Goal: Task Accomplishment & Management: Complete application form

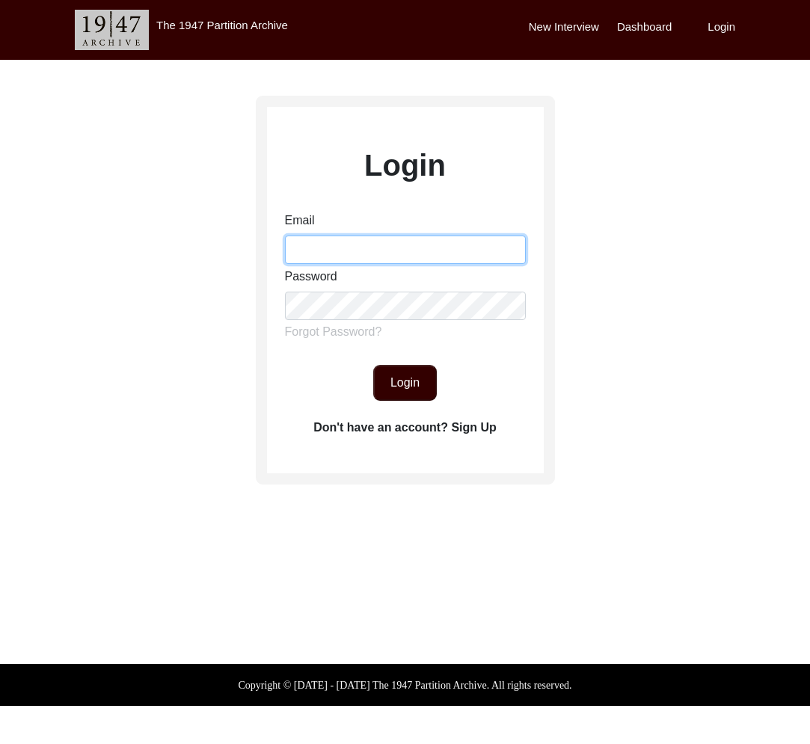
click at [414, 248] on input "Email" at bounding box center [405, 250] width 241 height 28
type input "[EMAIL_ADDRESS][DOMAIN_NAME]"
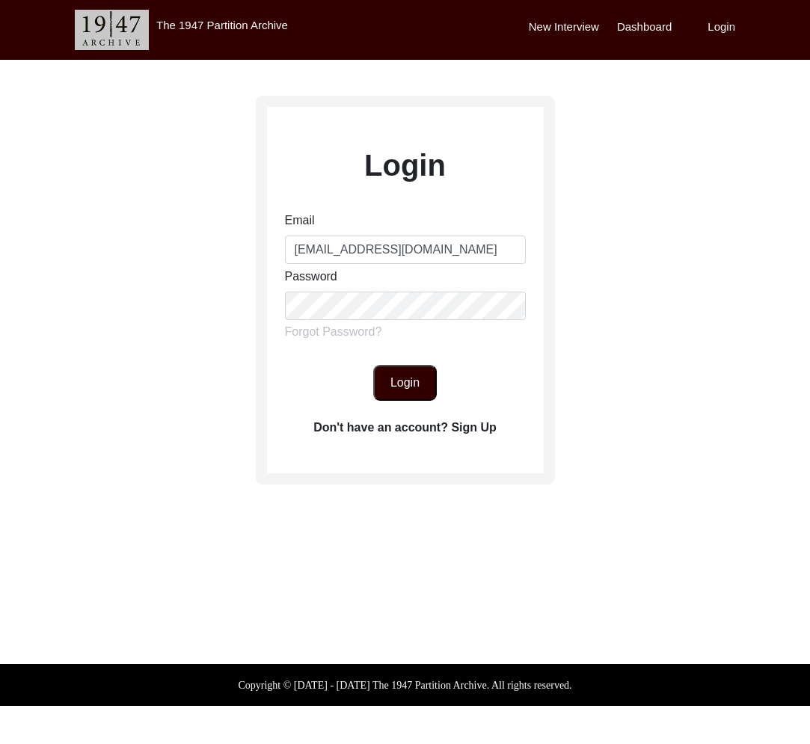
click at [403, 387] on button "Login" at bounding box center [405, 383] width 64 height 36
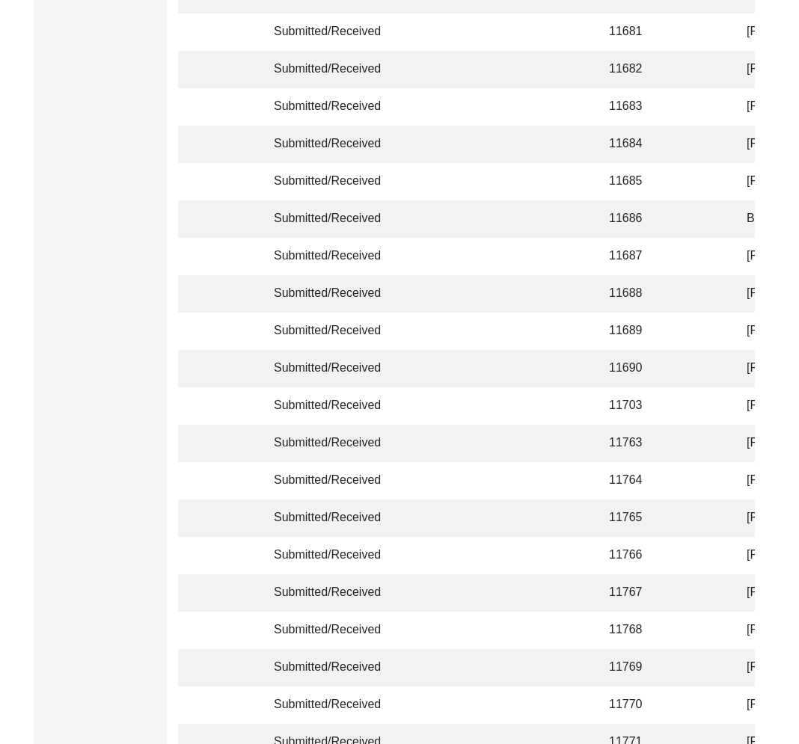
scroll to position [3443, 0]
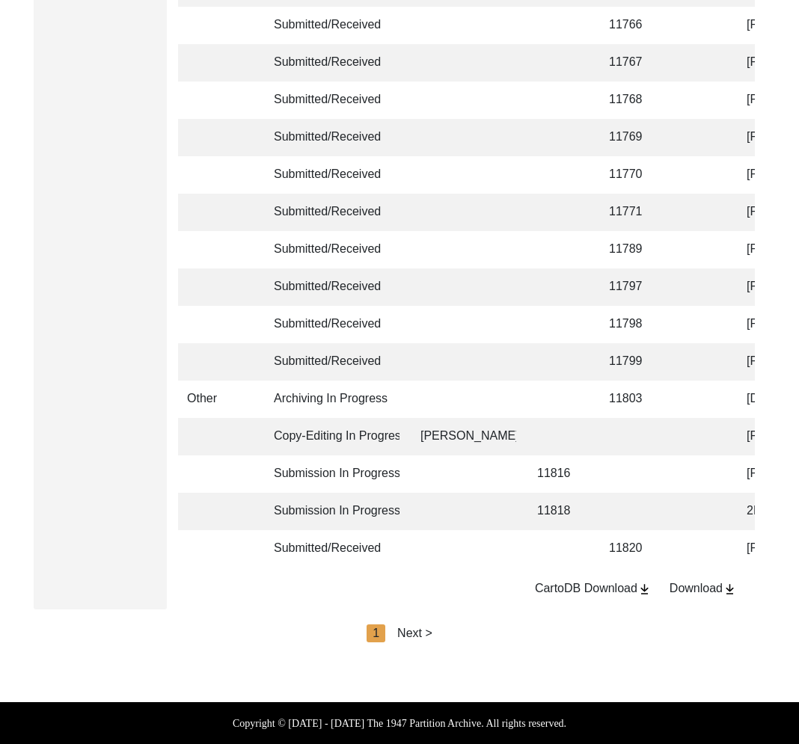
click at [732, 591] on img at bounding box center [730, 589] width 14 height 13
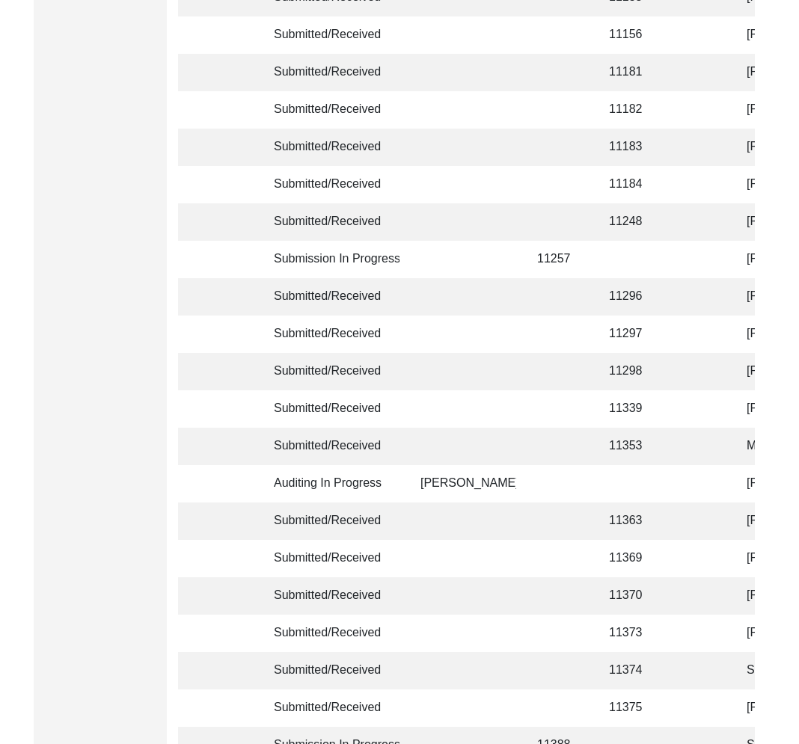
scroll to position [0, 0]
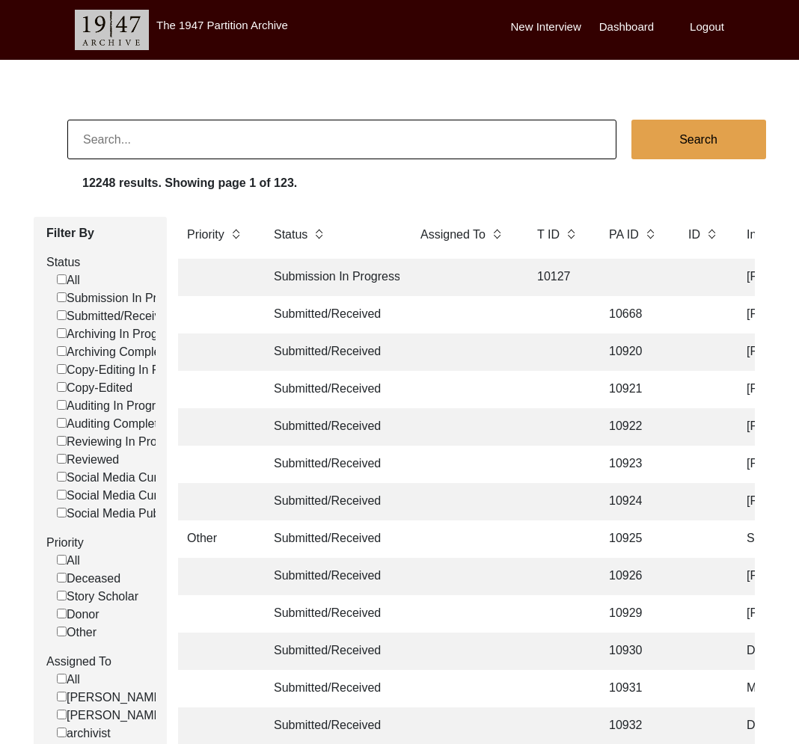
click at [100, 315] on label "Submitted/Received" at bounding box center [115, 316] width 117 height 18
click at [67, 315] on input "Submitted/Received" at bounding box center [62, 315] width 10 height 10
checkbox input "false"
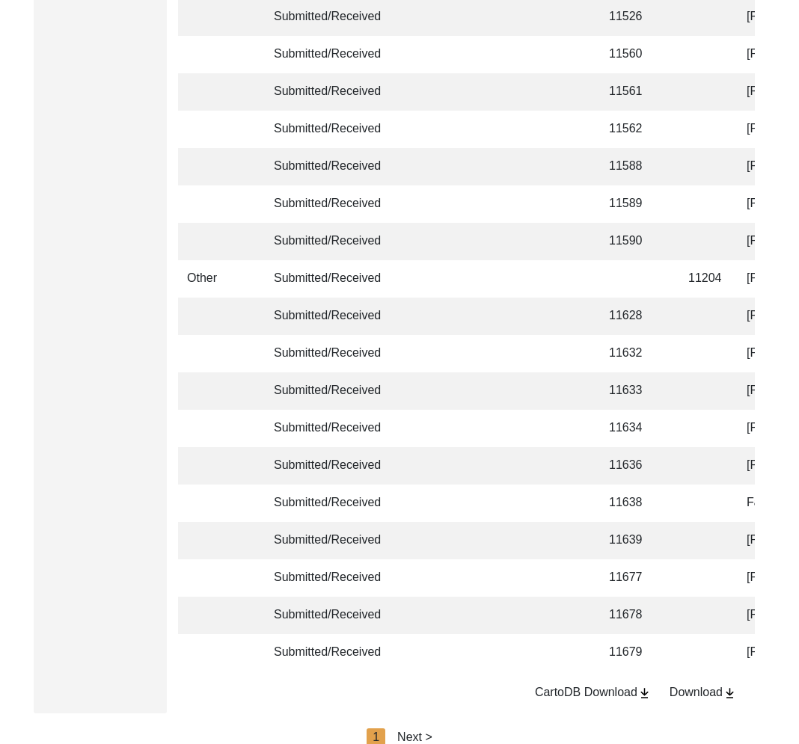
scroll to position [3443, 0]
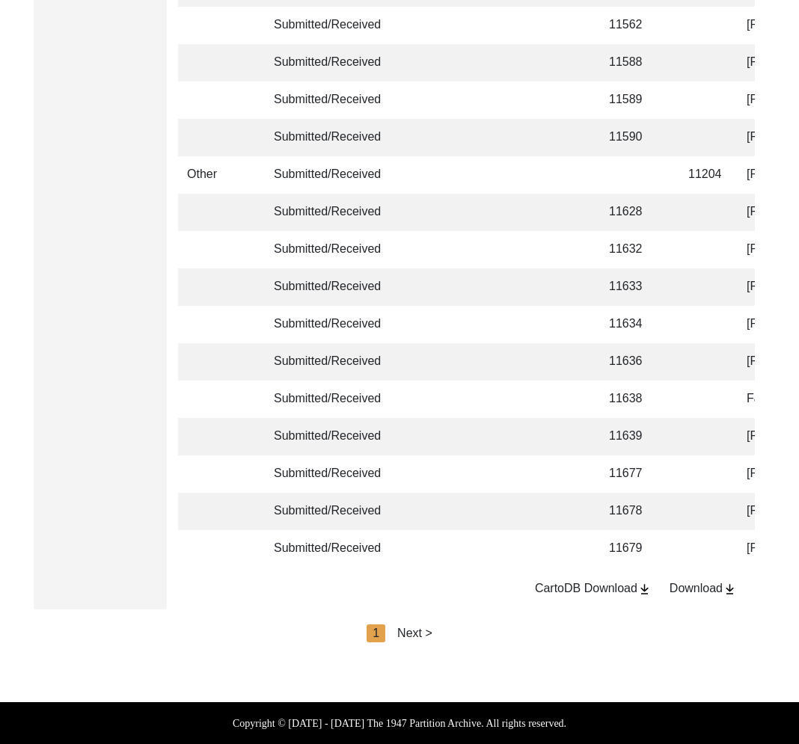
click at [425, 633] on div "Next >" at bounding box center [414, 634] width 35 height 18
click at [450, 634] on div "Next >" at bounding box center [449, 634] width 35 height 18
click at [455, 634] on div "Next >" at bounding box center [449, 634] width 35 height 18
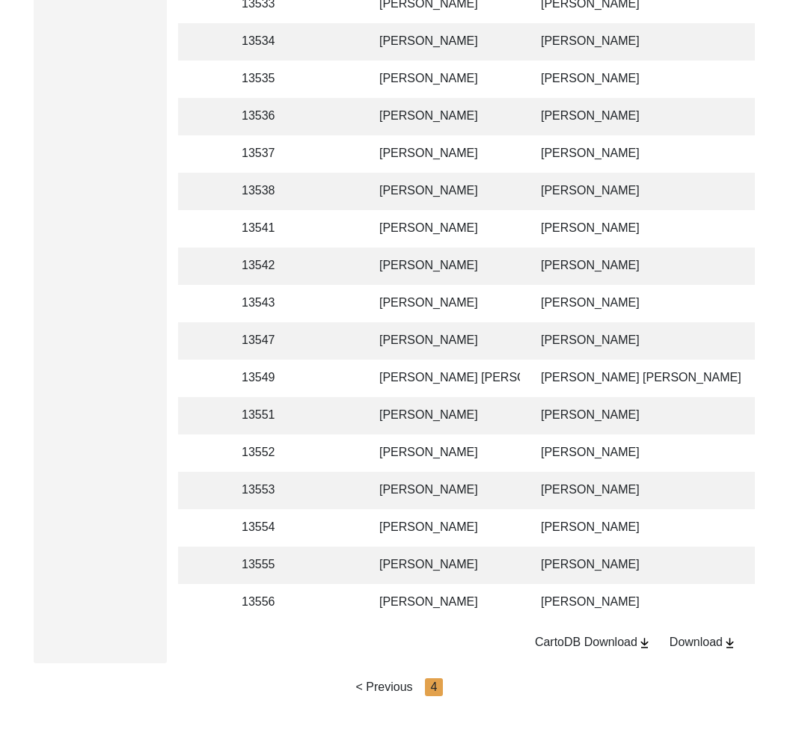
scroll to position [2317, 0]
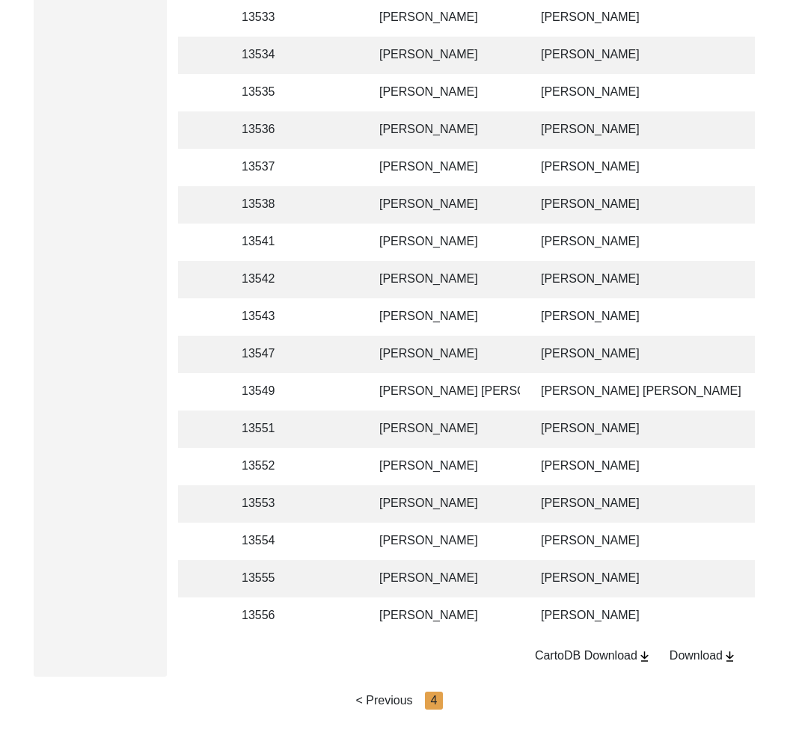
click at [510, 388] on td "[PERSON_NAME] [PERSON_NAME]" at bounding box center [445, 391] width 150 height 37
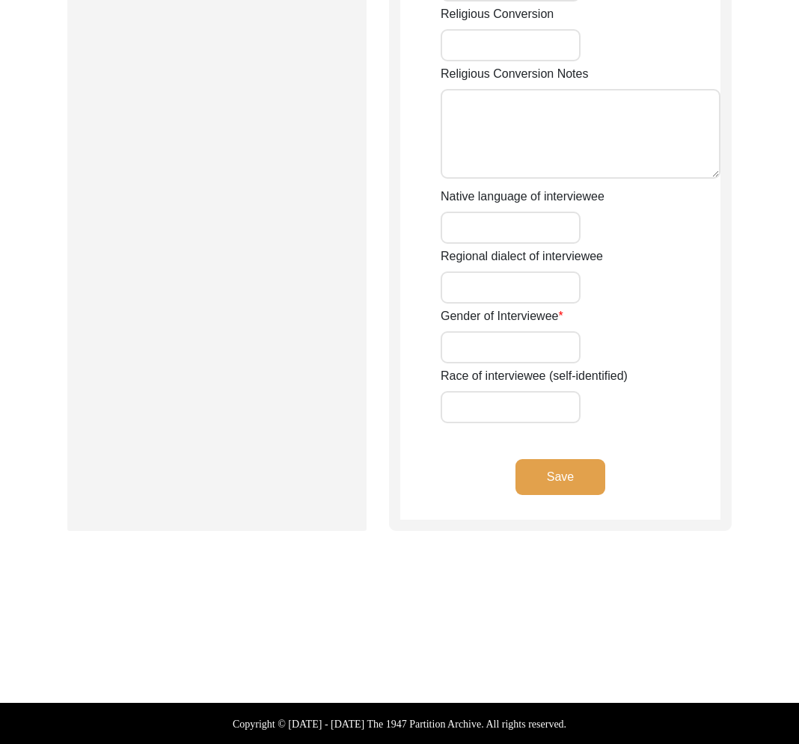
type input "[PERSON_NAME]"
type input "[PERSON_NAME] [PERSON_NAME]"
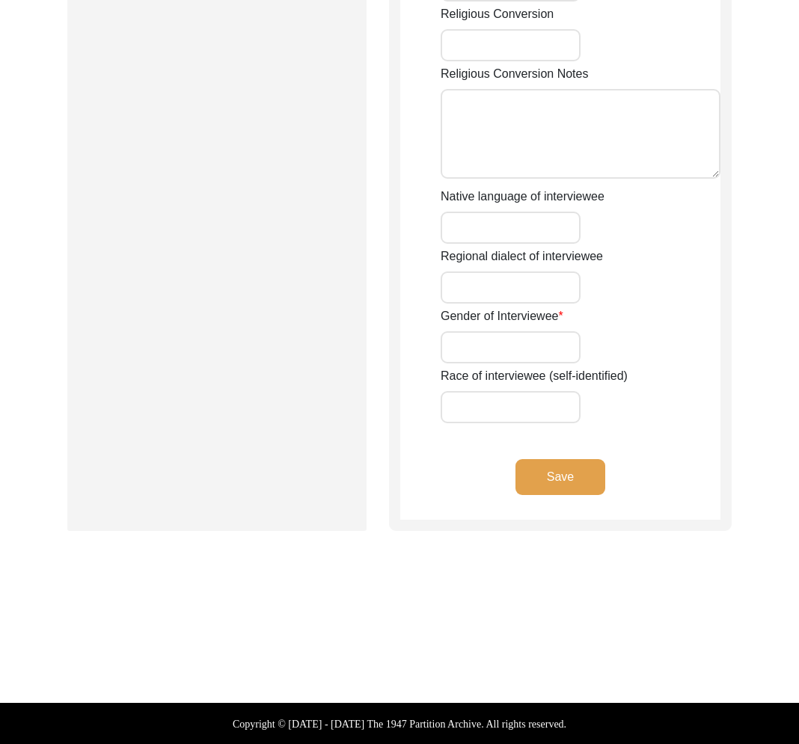
type input "[PERSON_NAME] [PERSON_NAME]"
type input "[DATE]"
type input "71"
type input "[DEMOGRAPHIC_DATA]"
type input "none"
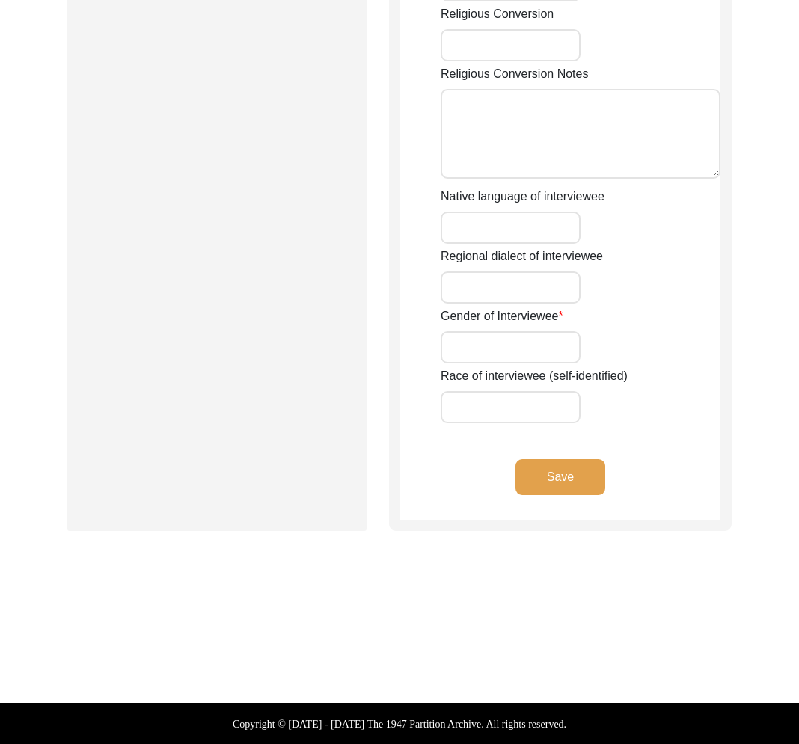
type input "Bangla"
type input "Chittagonian Dialect"
type input "[DEMOGRAPHIC_DATA]"
type input "South Asian"
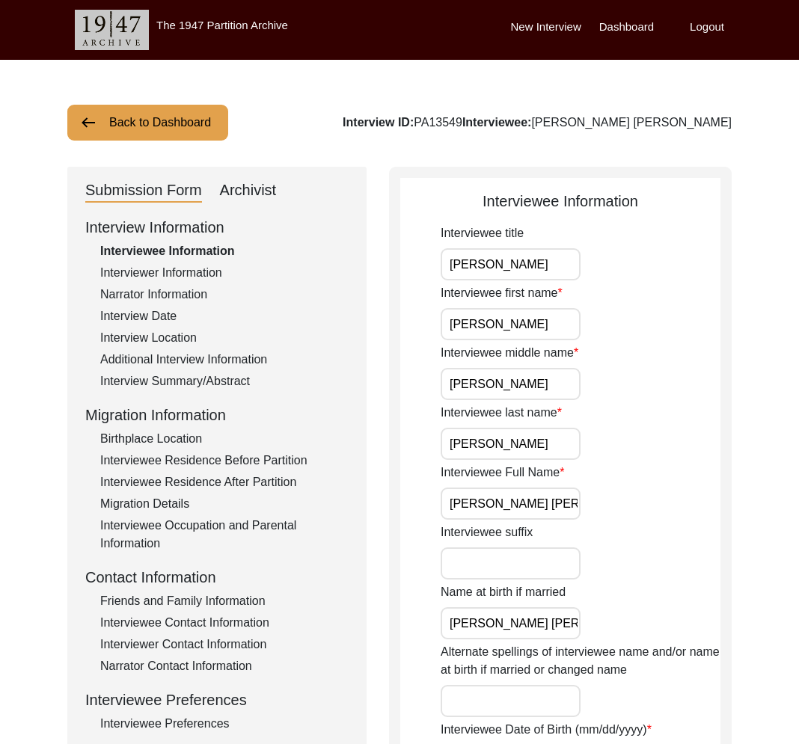
click at [527, 122] on div "Interview ID: PA13549 Interviewee: [PERSON_NAME] [PERSON_NAME]" at bounding box center [537, 123] width 389 height 18
copy div "PA13549"
drag, startPoint x: 622, startPoint y: 126, endPoint x: 849, endPoint y: 127, distance: 227.4
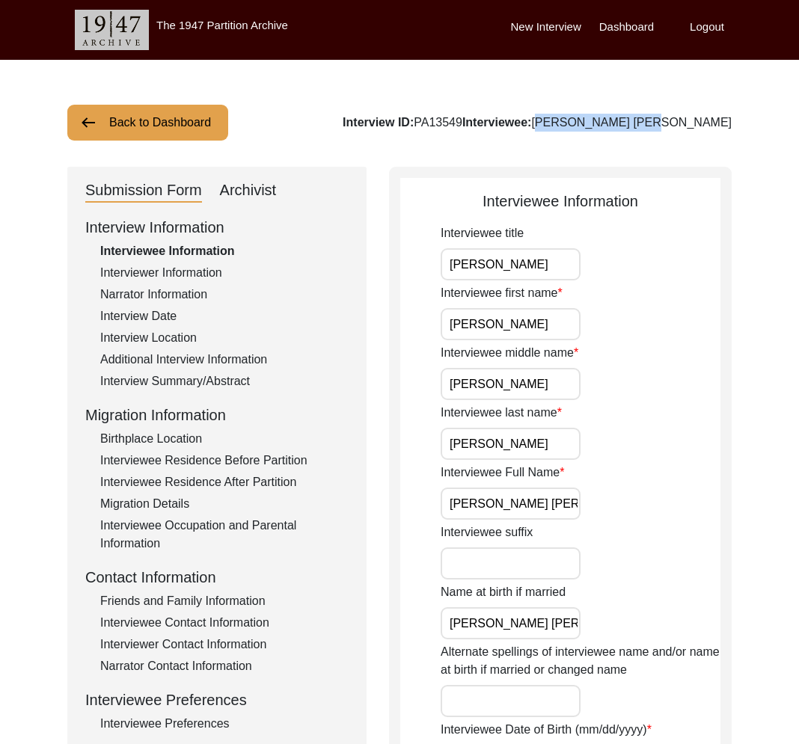
copy div "[PERSON_NAME] [PERSON_NAME]"
click at [188, 320] on div "Interview Date" at bounding box center [224, 316] width 248 height 18
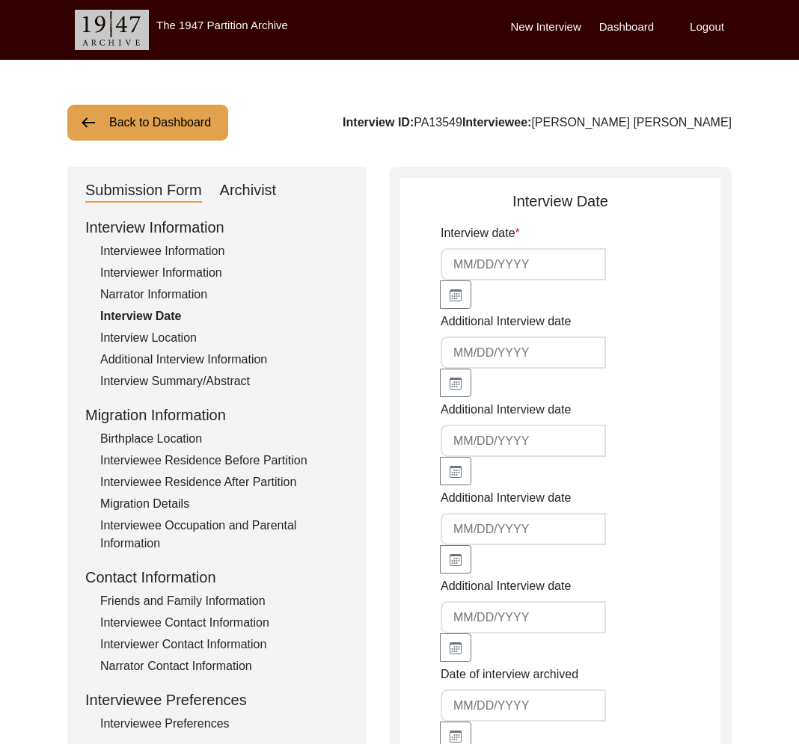
type input "[DATE]"
click at [177, 131] on button "Back to Dashboard" at bounding box center [147, 123] width 161 height 36
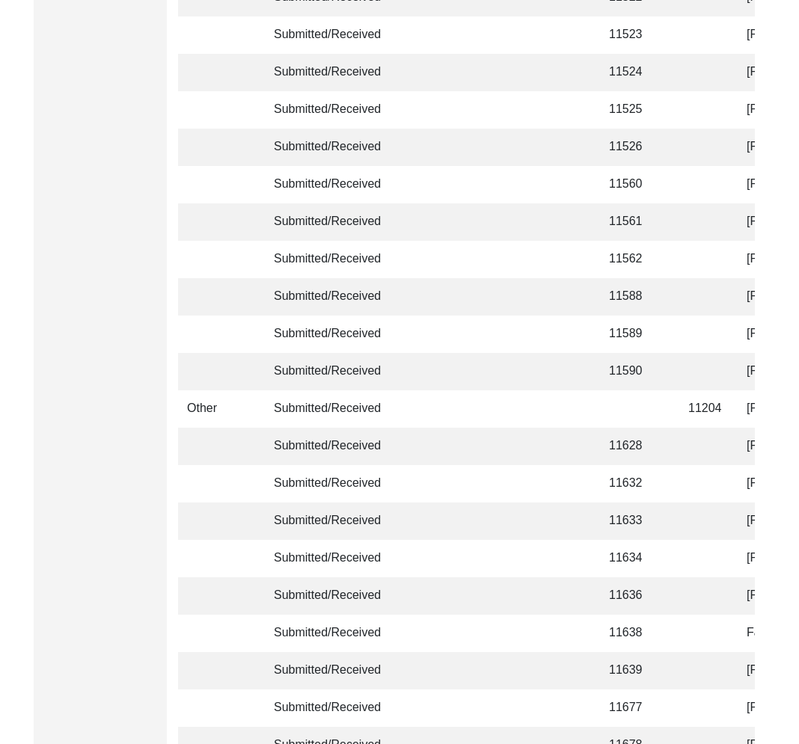
scroll to position [3443, 0]
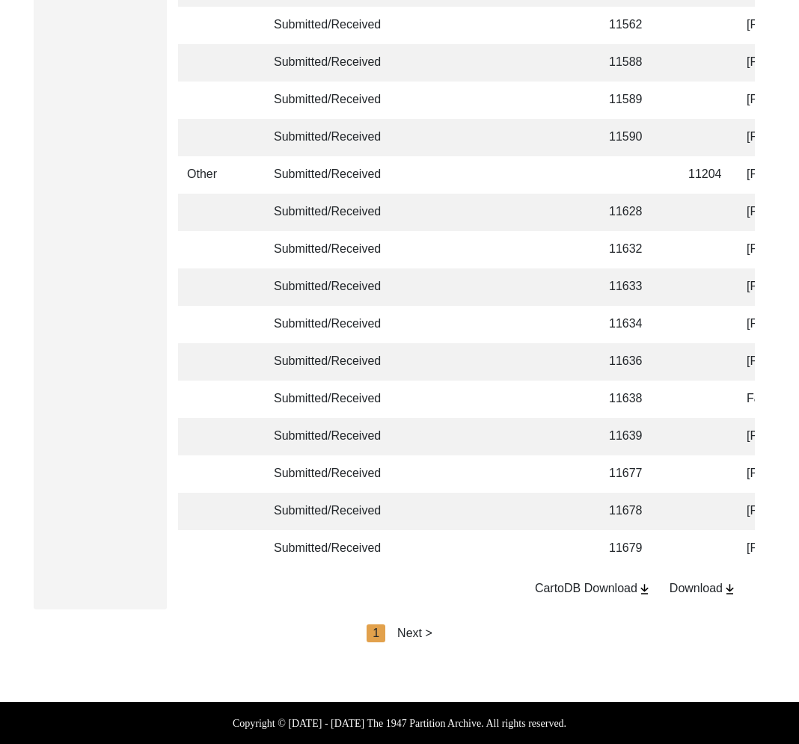
click at [408, 627] on div "Next >" at bounding box center [414, 634] width 35 height 18
drag, startPoint x: 415, startPoint y: 634, endPoint x: 429, endPoint y: 634, distance: 14.2
click at [416, 634] on div "2" at bounding box center [410, 634] width 19 height 18
click at [447, 634] on div "Next >" at bounding box center [449, 634] width 35 height 18
click at [453, 634] on div "Next >" at bounding box center [449, 634] width 35 height 18
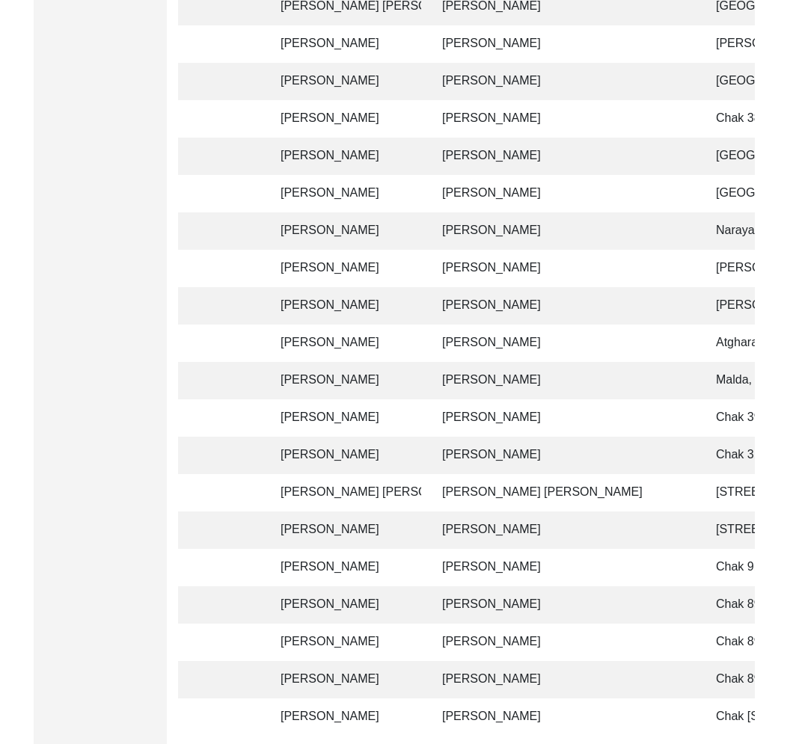
scroll to position [2223, 0]
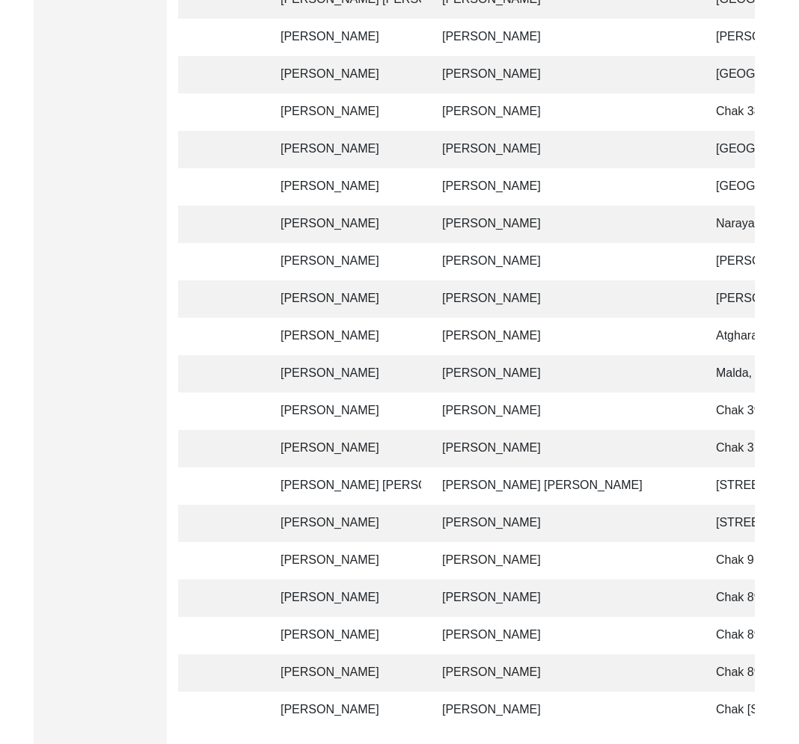
click at [527, 379] on td "[PERSON_NAME]" at bounding box center [564, 373] width 262 height 37
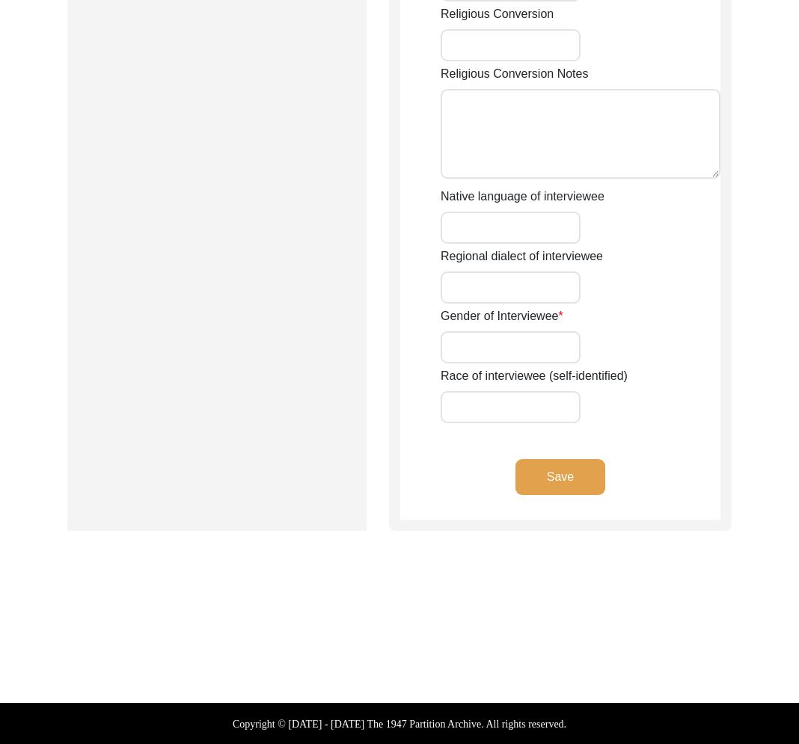
type input "Urmila"
type input "n/a"
type input "Saha"
type input "[PERSON_NAME]"
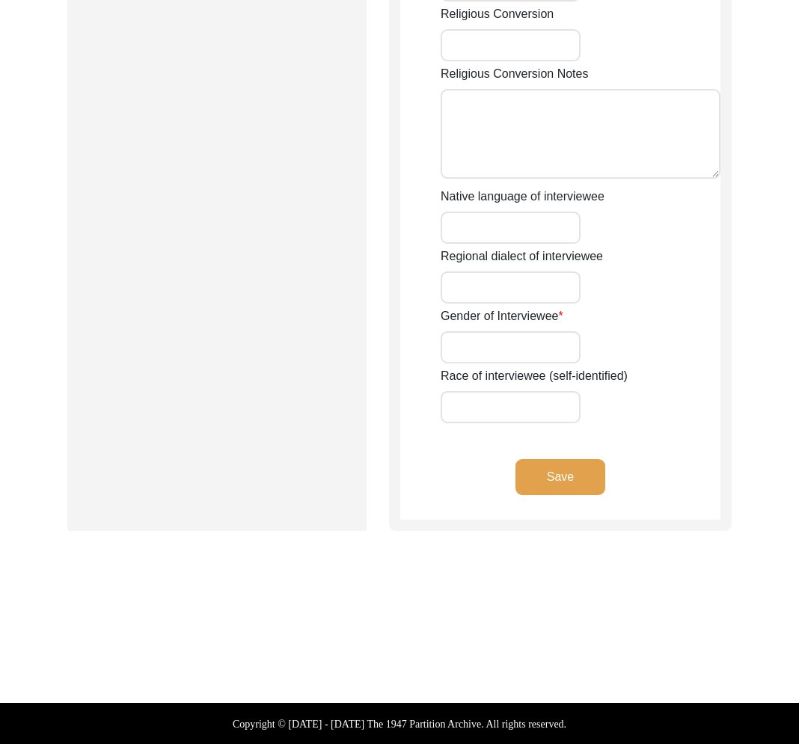
type input "n/a"
type input "1932"
type input "93"
type input "[DEMOGRAPHIC_DATA]"
type input "None"
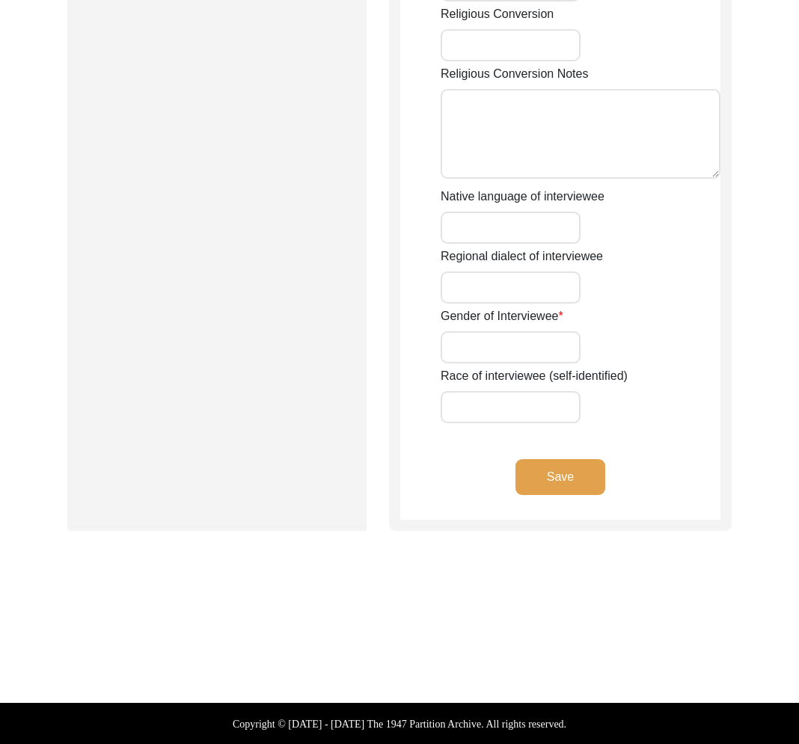
type input "Hindi/Bengali"
type input "[DEMOGRAPHIC_DATA]"
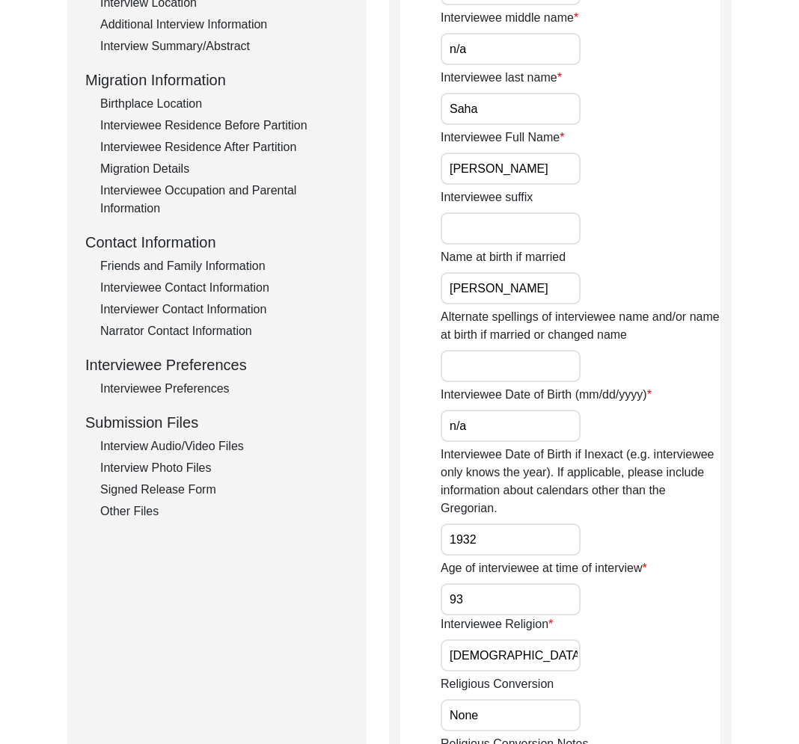
scroll to position [0, 0]
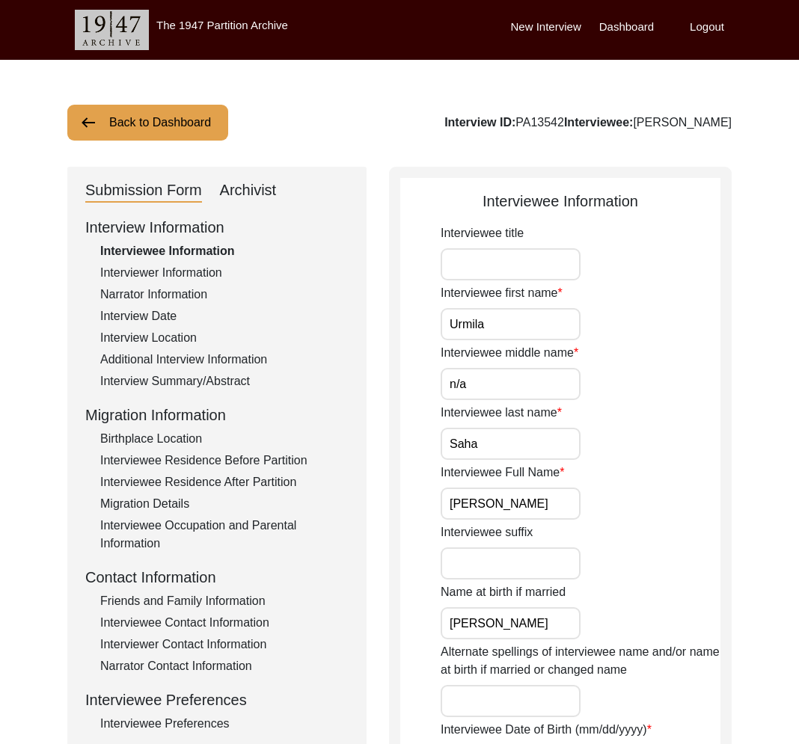
click at [195, 283] on div "Interview Information Interviewee Information Interviewer Information Narrator …" at bounding box center [216, 536] width 263 height 640
click at [195, 277] on div "Interviewer Information" at bounding box center [224, 273] width 248 height 18
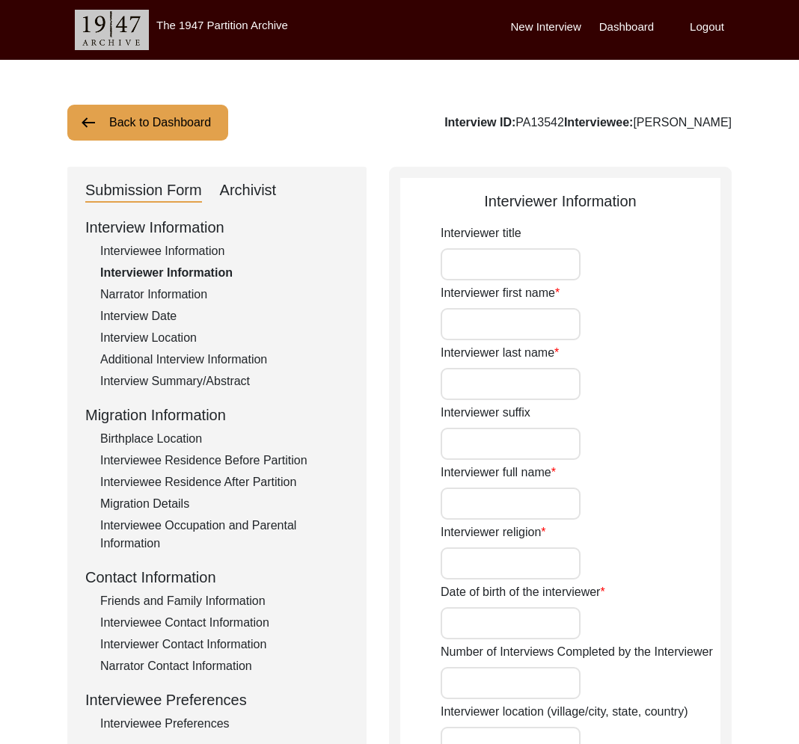
type input "n/a"
type input "Swastidipa"
type input "[PERSON_NAME]"
type input "n/a"
type input "[PERSON_NAME]"
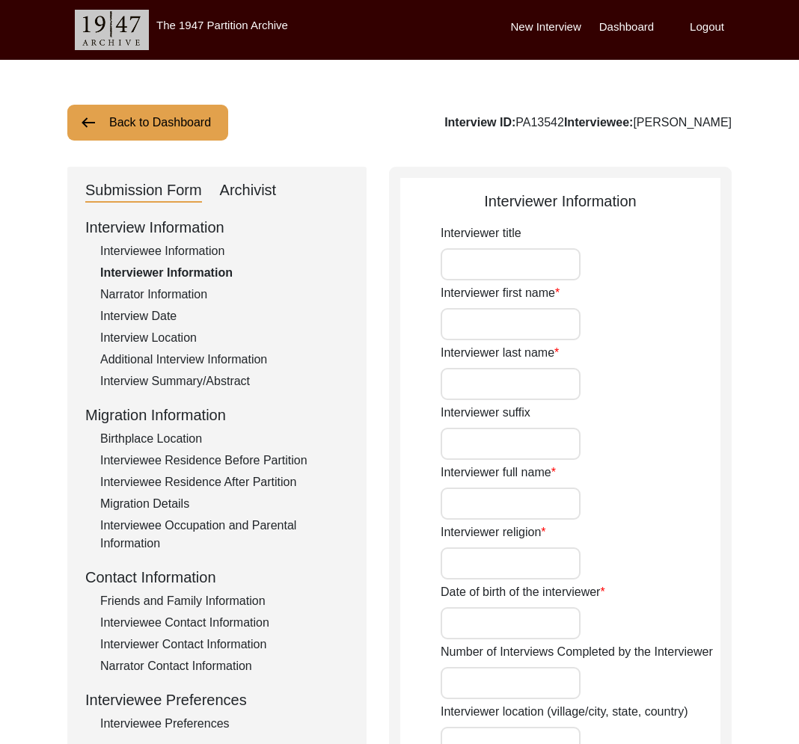
type input "[DEMOGRAPHIC_DATA]"
type input "[DATE]"
type input "[GEOGRAPHIC_DATA], [GEOGRAPHIC_DATA], [GEOGRAPHIC_DATA]"
type input "Student"
type input "n/a"
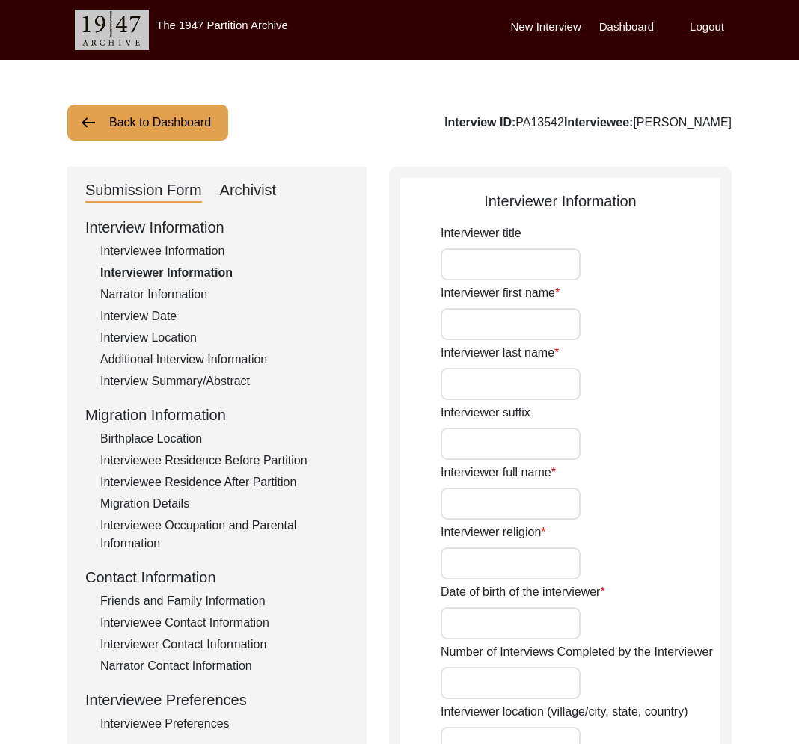
type input "[PERSON_NAME]"
type input "Saha"
type input "n/a"
type input "[PERSON_NAME]"
type textarea "I am currently pursuing a Master's degree in English Literature. This interview…"
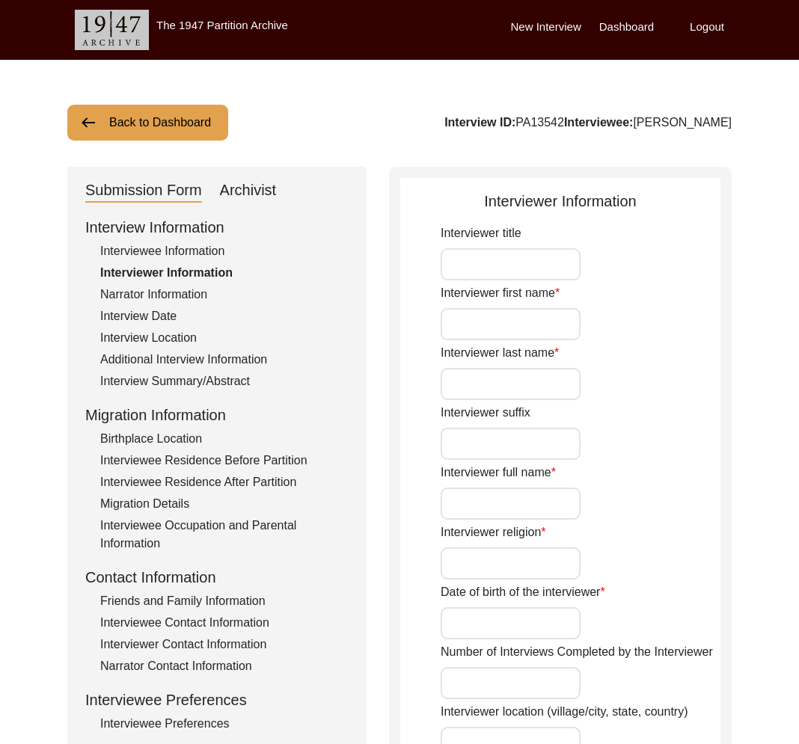
type input "Bengali"
type textarea "The interviewee is the mother-in-law of the interviewer's father's colleague"
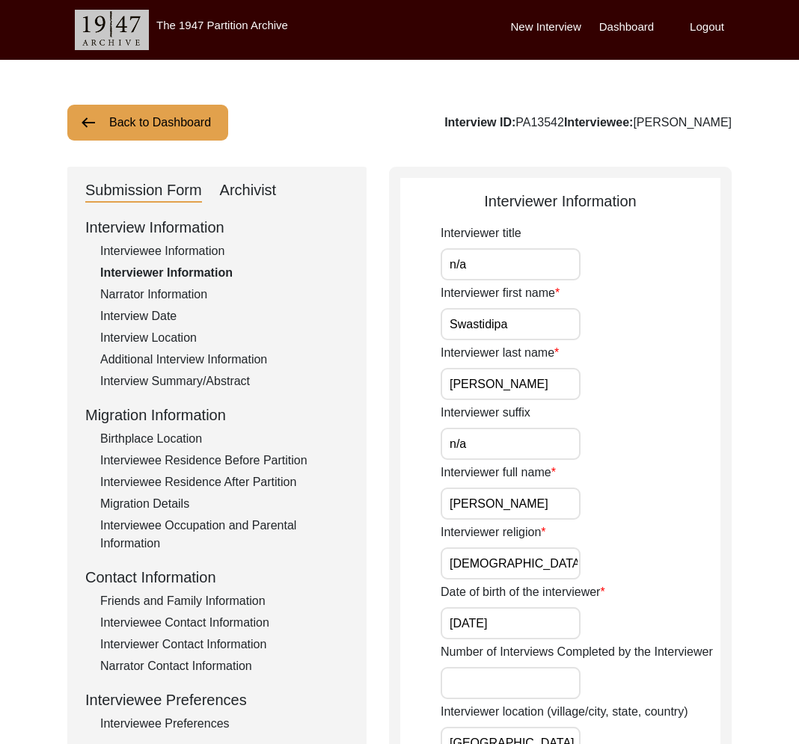
click at [497, 509] on input "[PERSON_NAME]" at bounding box center [511, 504] width 140 height 32
click at [496, 510] on input "[PERSON_NAME]" at bounding box center [511, 504] width 140 height 32
click at [177, 134] on button "Back to Dashboard" at bounding box center [147, 123] width 161 height 36
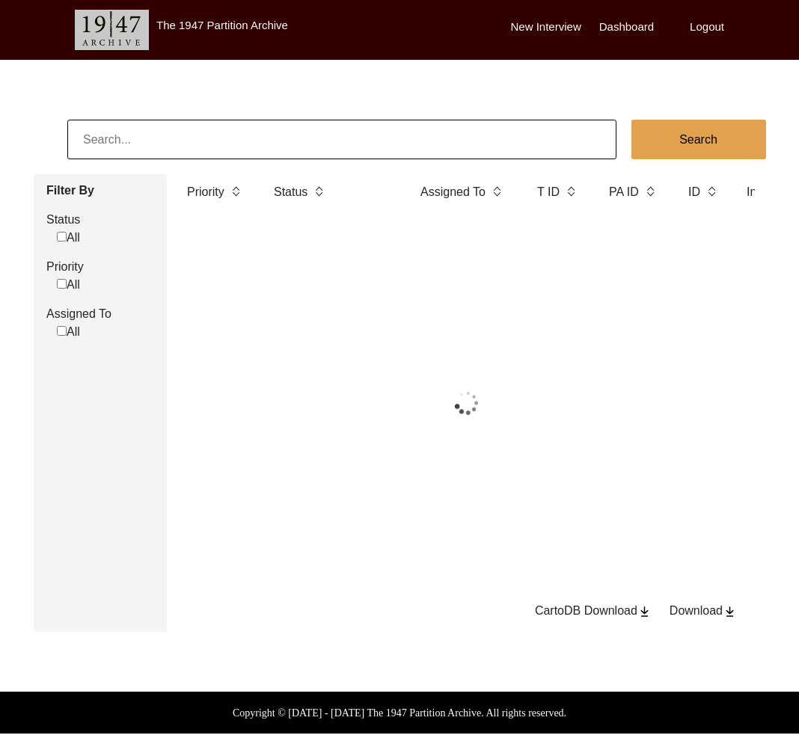
click at [182, 135] on input at bounding box center [341, 140] width 549 height 40
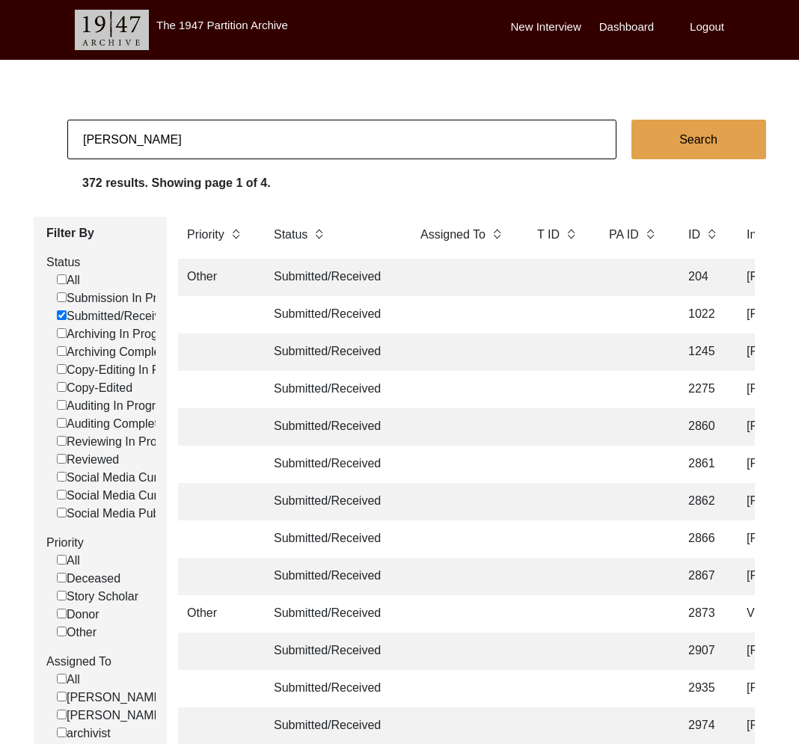
type input "[PERSON_NAME]"
checkbox input "false"
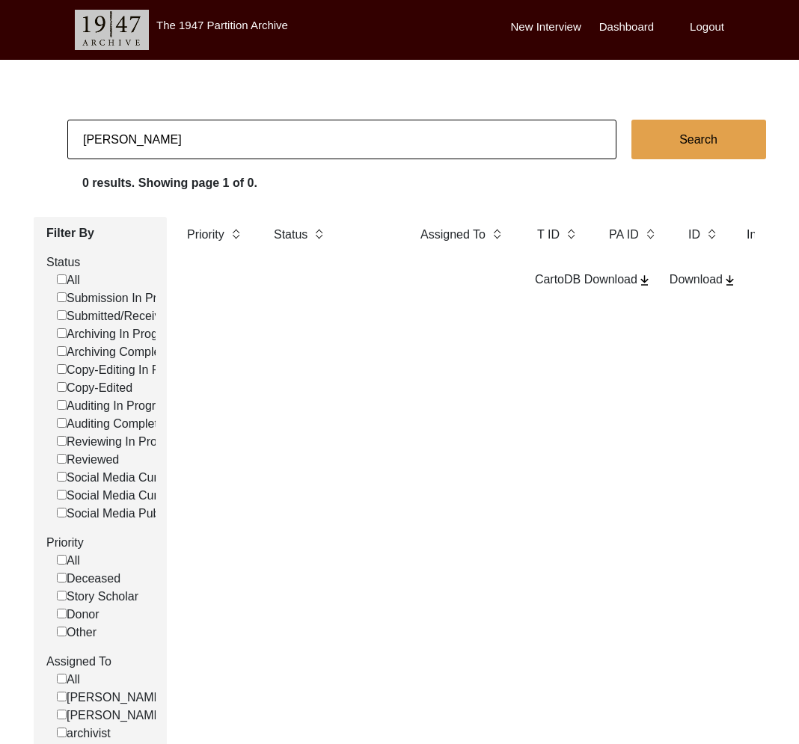
drag, startPoint x: 85, startPoint y: 132, endPoint x: 67, endPoint y: 131, distance: 18.8
click at [67, 131] on input "[PERSON_NAME]" at bounding box center [341, 140] width 549 height 40
checkbox input "false"
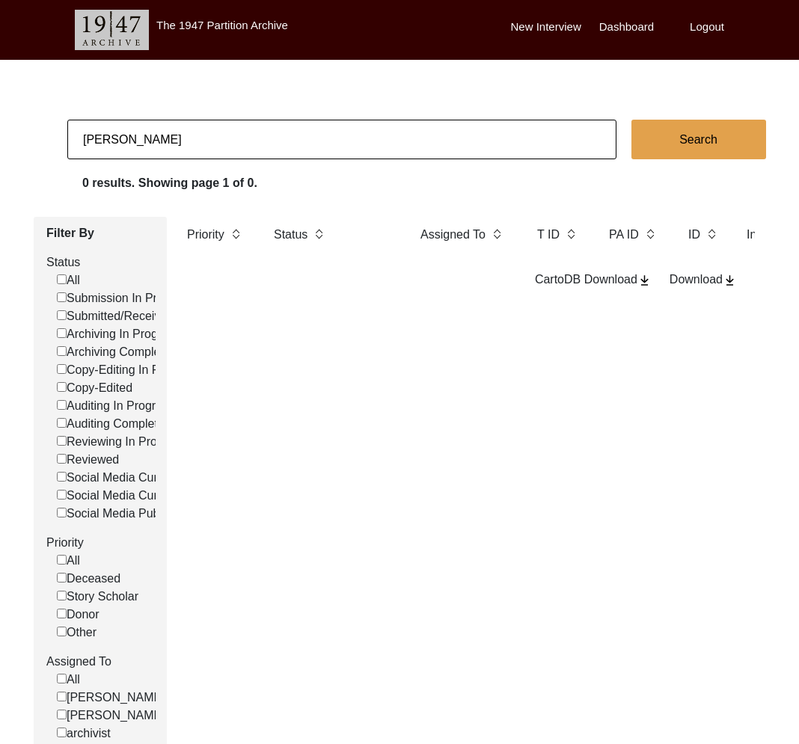
click at [212, 139] on input "[PERSON_NAME]" at bounding box center [341, 140] width 549 height 40
paste input ":"
click at [230, 145] on input "[PERSON_NAME]:" at bounding box center [341, 140] width 549 height 40
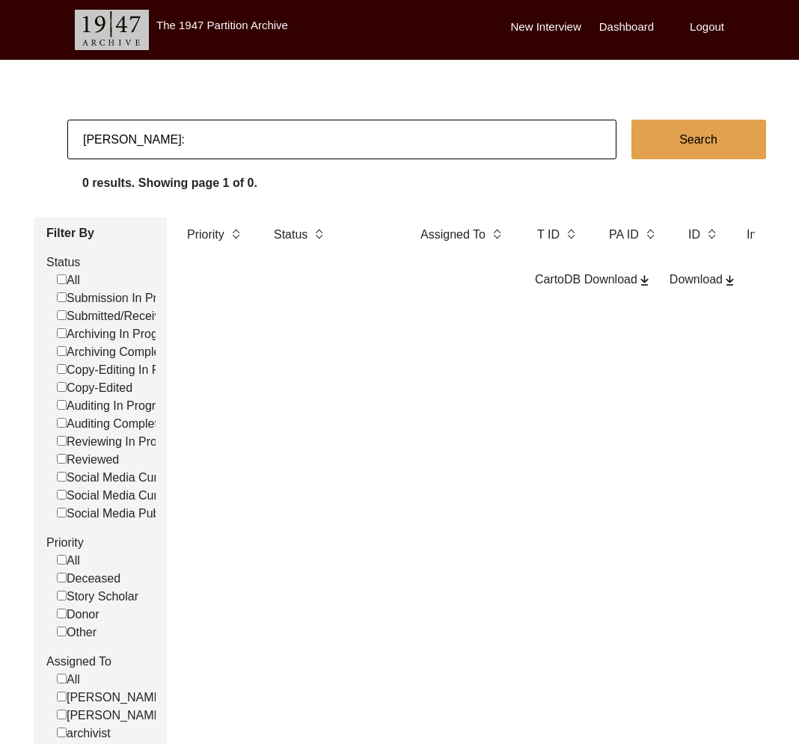
click at [230, 145] on input "[PERSON_NAME]:" at bounding box center [341, 140] width 549 height 40
type input "[PERSON_NAME]"
checkbox input "false"
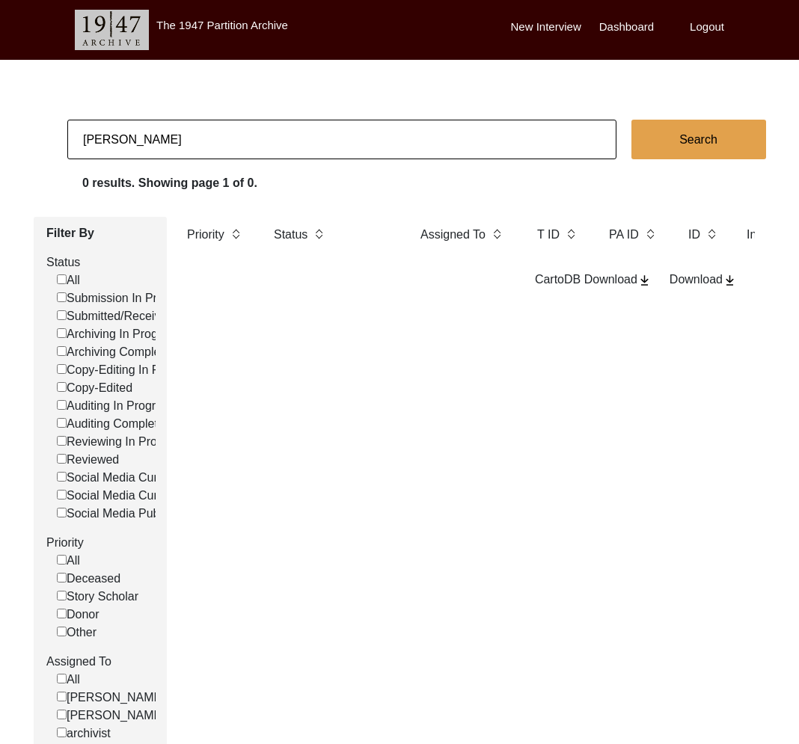
checkbox input "false"
click at [195, 147] on input "[PERSON_NAME]" at bounding box center [341, 140] width 549 height 40
paste input "[PERSON_NAME]"
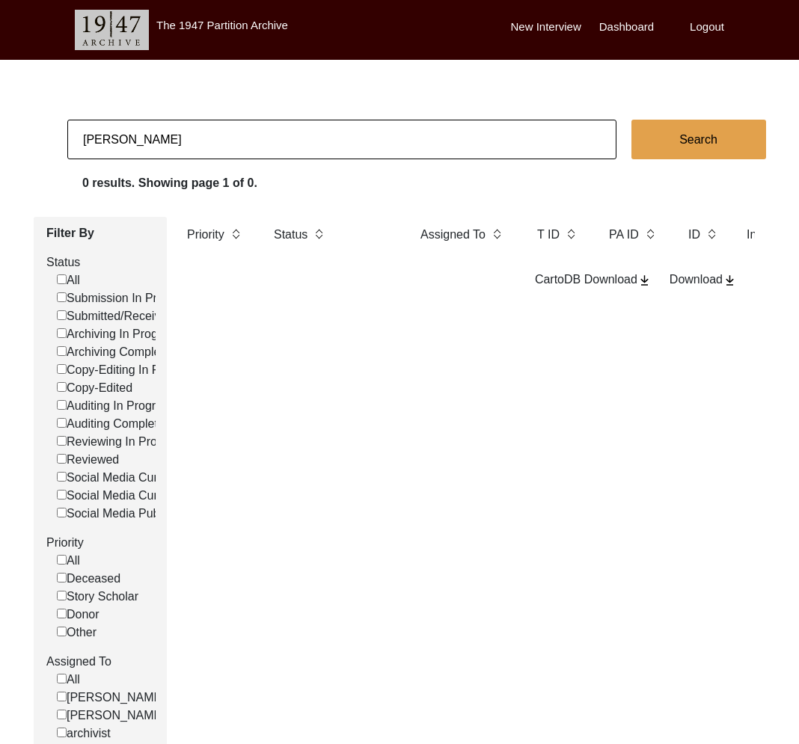
type input "[PERSON_NAME]"
checkbox input "false"
click at [231, 145] on input "[PERSON_NAME]" at bounding box center [341, 140] width 549 height 40
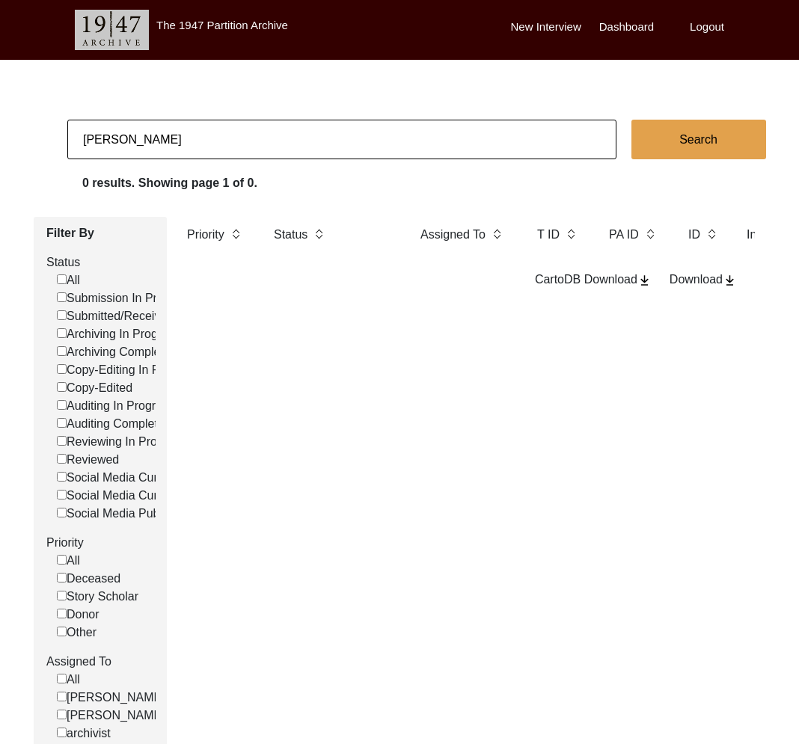
click at [231, 145] on input "[PERSON_NAME]" at bounding box center [341, 140] width 549 height 40
paste input "[PERSON_NAME]"
type input "[PERSON_NAME]"
checkbox input "false"
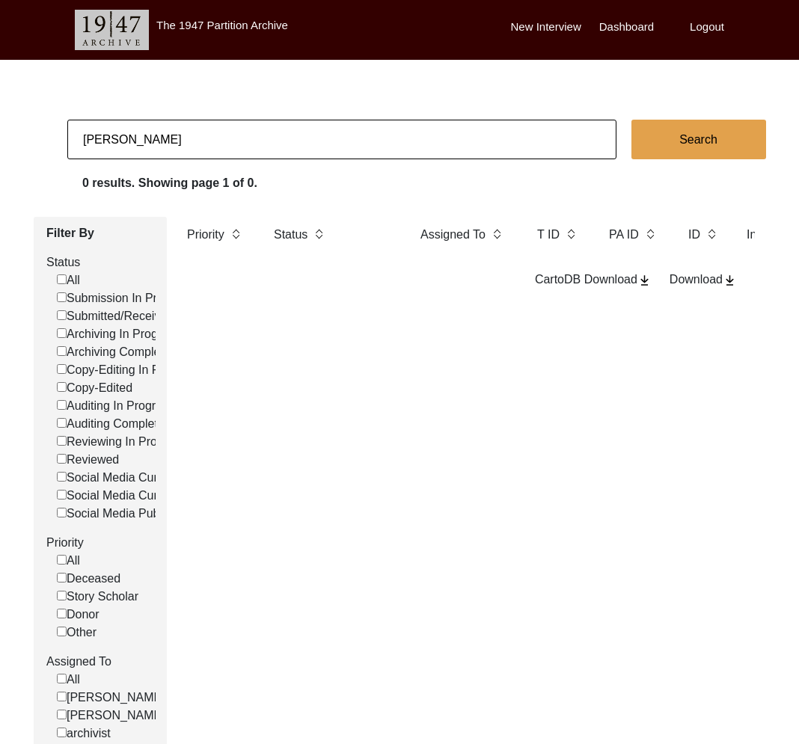
checkbox input "false"
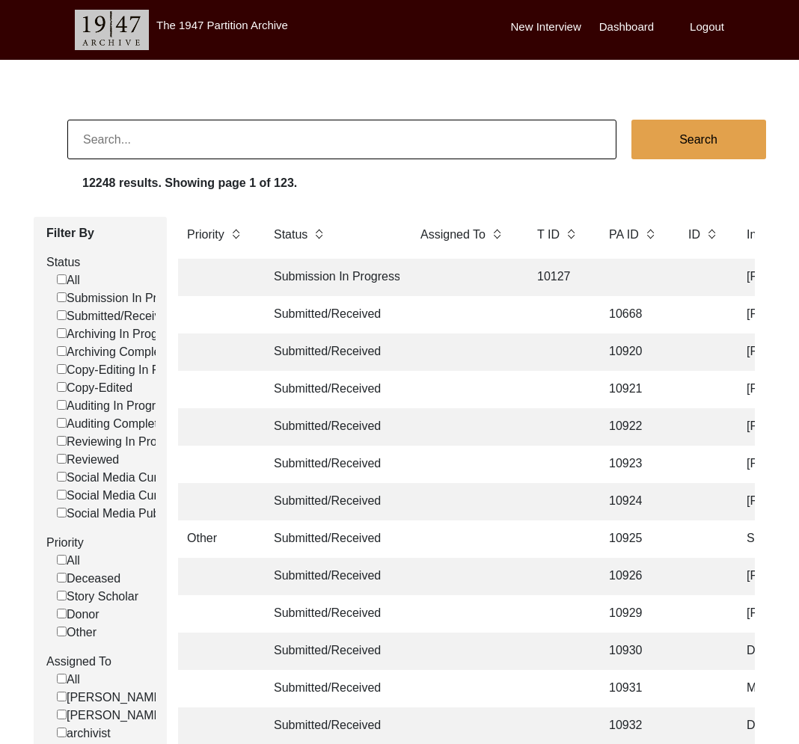
click at [226, 147] on input at bounding box center [341, 140] width 549 height 40
type input "[PERSON_NAME] Puri"
checkbox input "false"
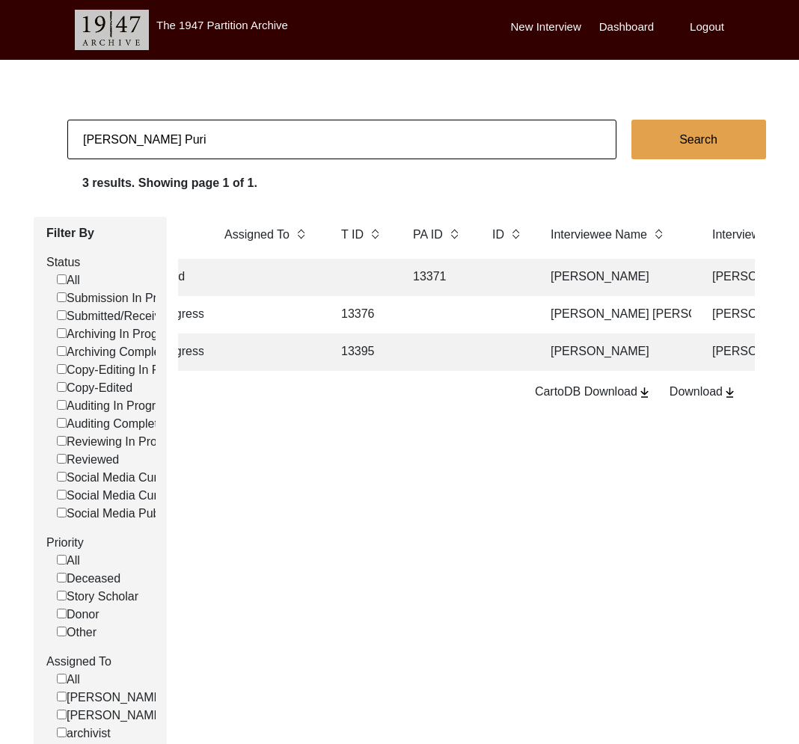
scroll to position [0, 275]
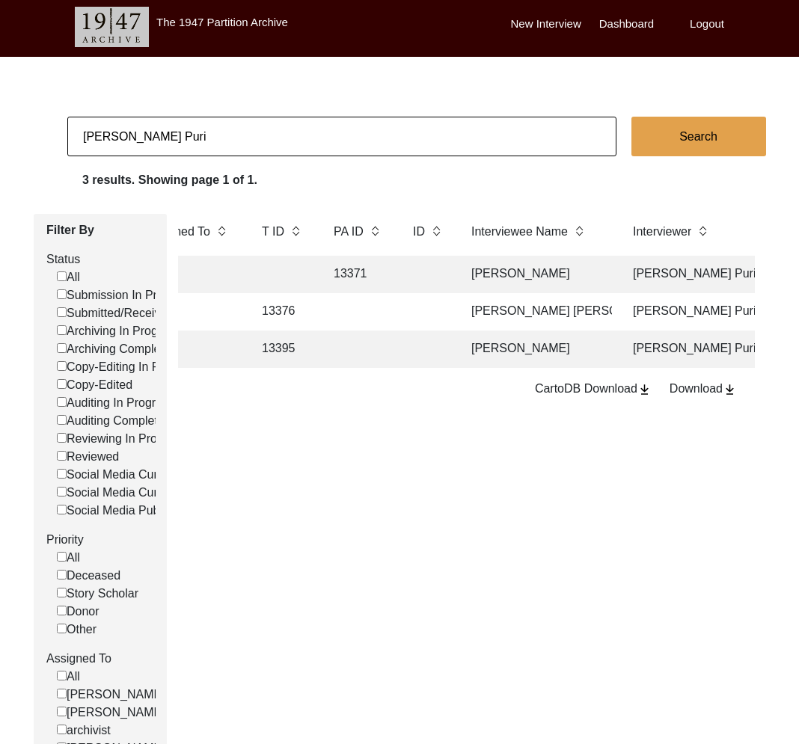
click at [308, 324] on td "13376" at bounding box center [283, 311] width 60 height 37
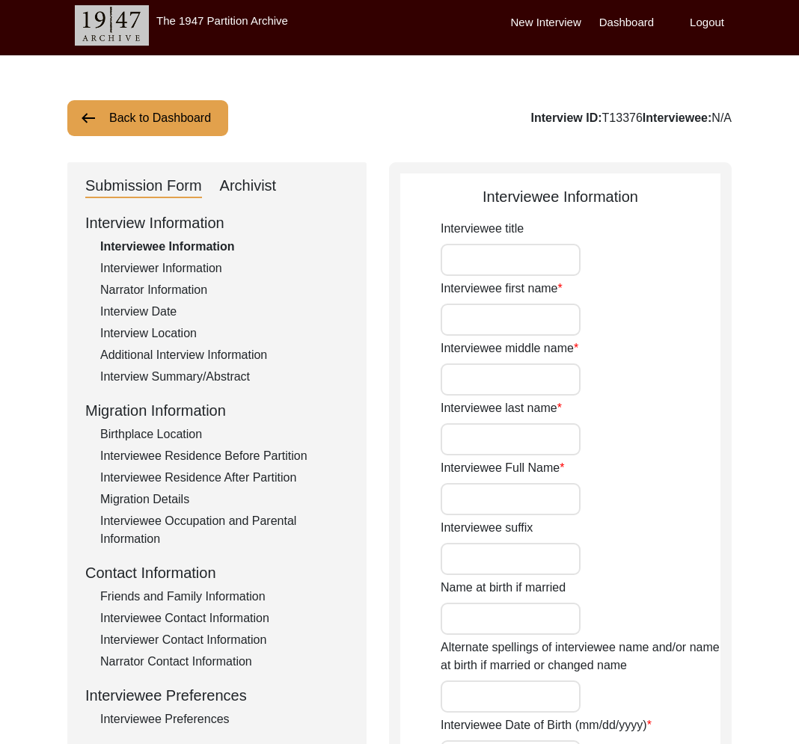
type input "Jawahar"
type input "Lal"
type input "Khurana"
type input "Jawahar Lal Khurana"
type input "09/04/1937"
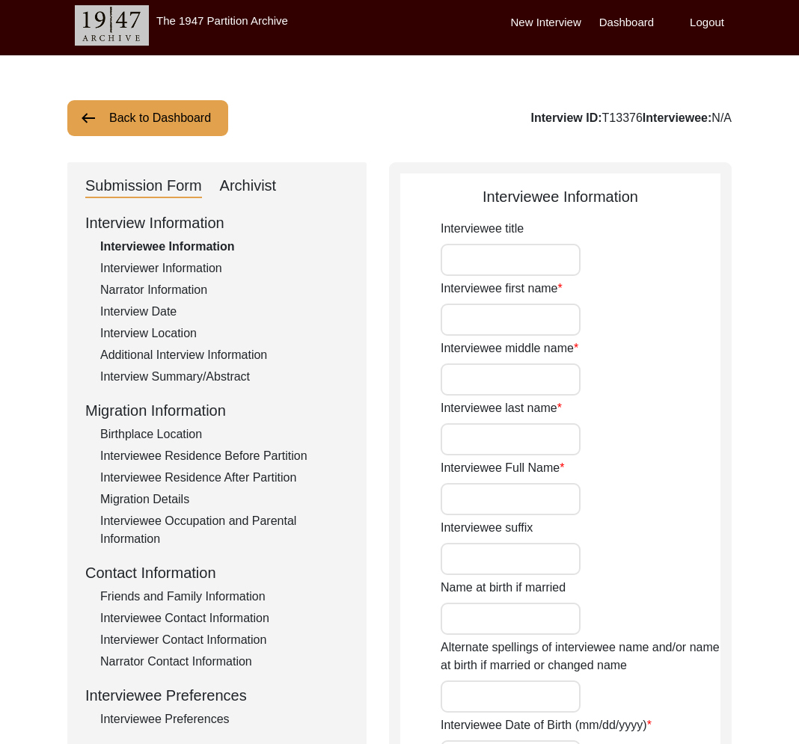
type input "88"
type input "[DEMOGRAPHIC_DATA]"
type input "Hindi"
type input "[DEMOGRAPHIC_DATA]"
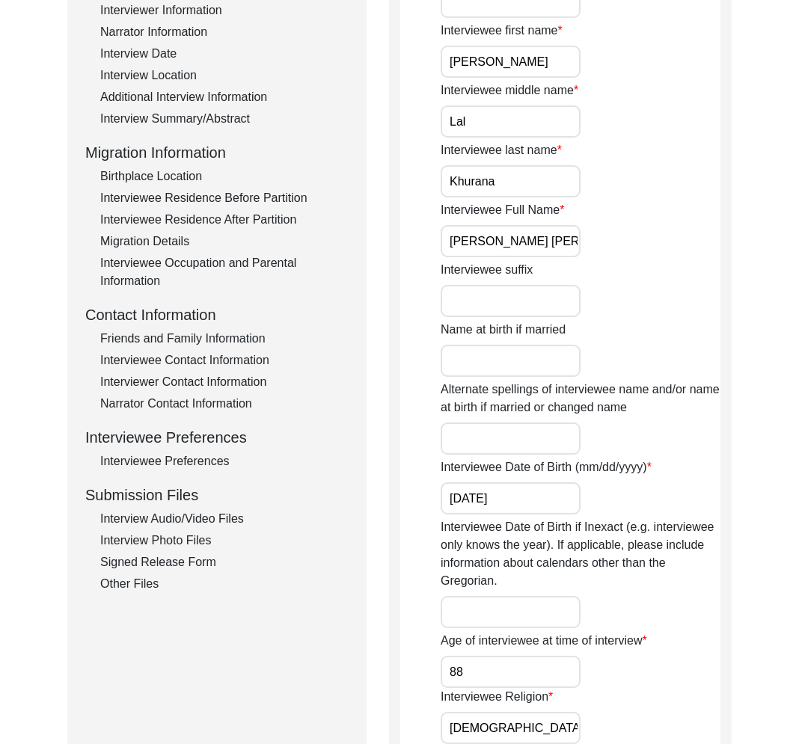
scroll to position [263, 0]
click at [136, 590] on div "Other Files" at bounding box center [224, 584] width 248 height 18
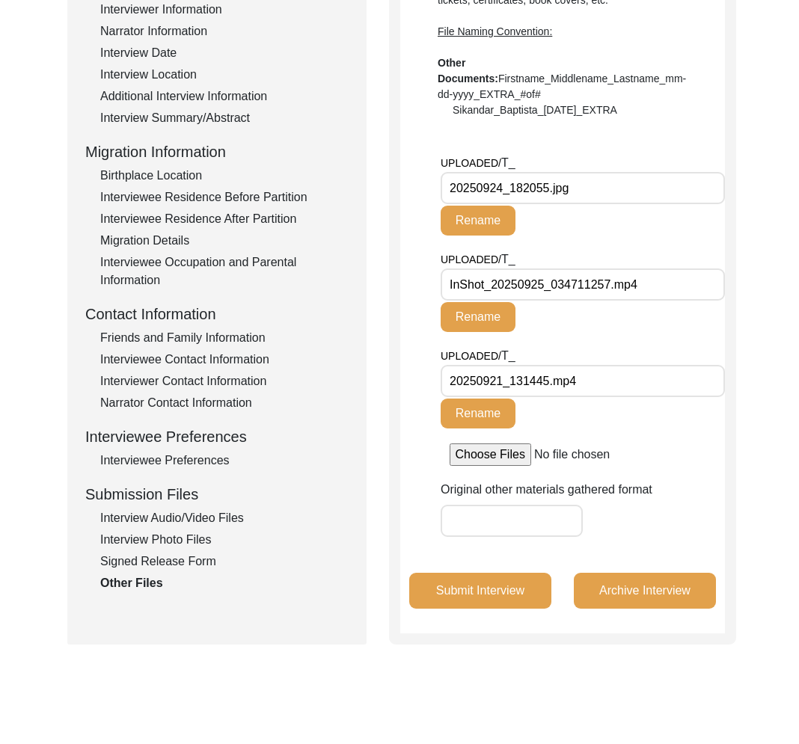
click at [183, 515] on div "Interview Audio/Video Files" at bounding box center [224, 518] width 248 height 18
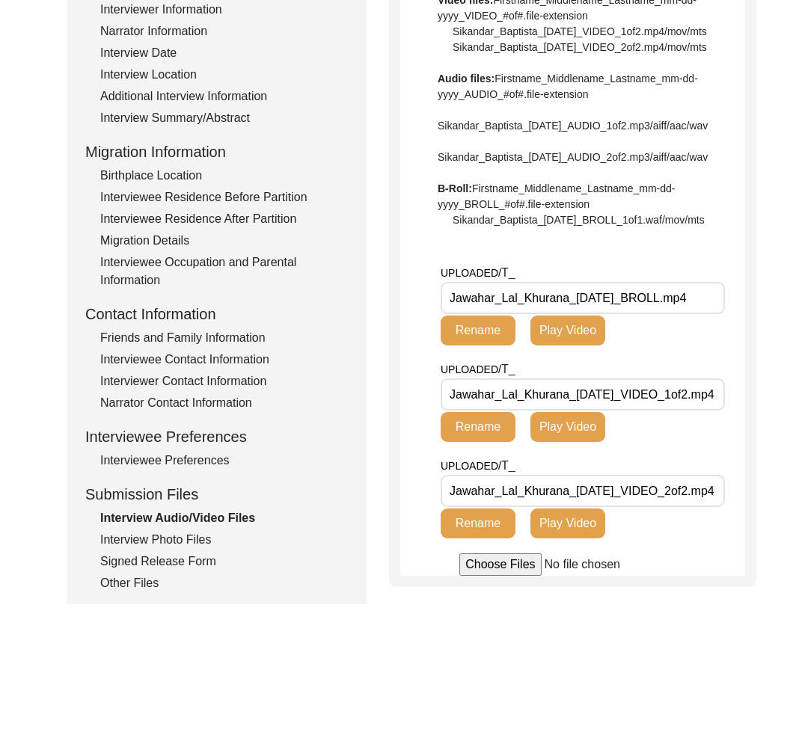
click at [146, 578] on div "Other Files" at bounding box center [224, 584] width 248 height 18
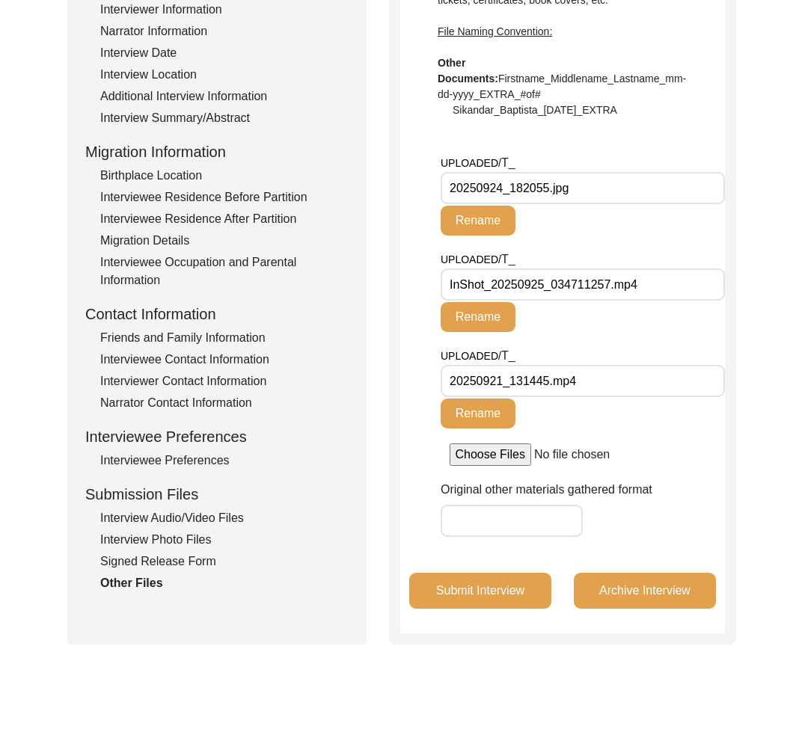
scroll to position [0, 0]
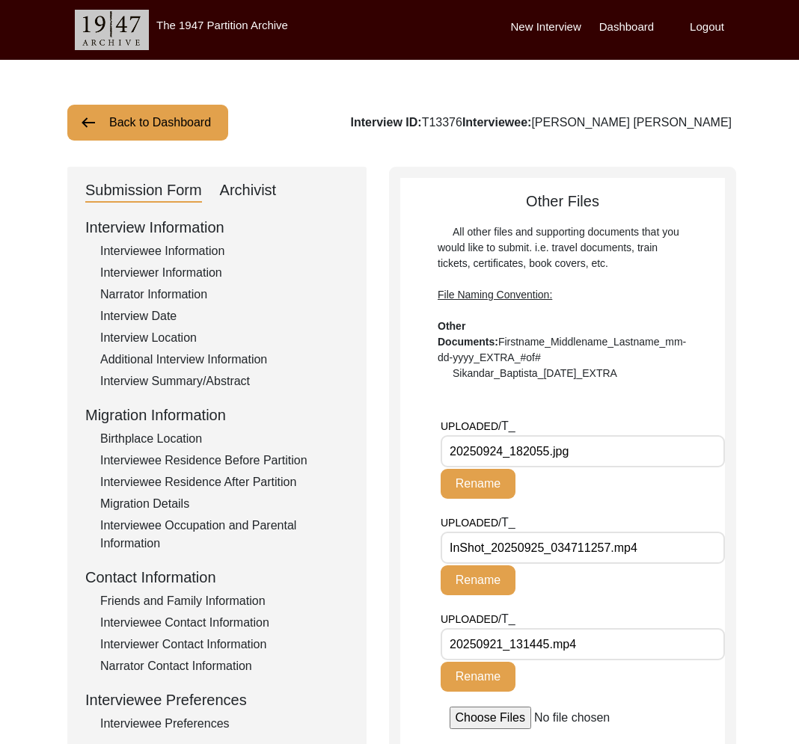
click at [513, 119] on div "Interview ID: T13376 Interviewee: Jawahar Lal Khurana" at bounding box center [541, 123] width 382 height 18
click at [513, 120] on div "Interview ID: T13376 Interviewee: Jawahar Lal Khurana" at bounding box center [541, 123] width 382 height 18
copy div "T13376"
click at [533, 453] on input "20250924_182055.jpg" at bounding box center [583, 451] width 284 height 32
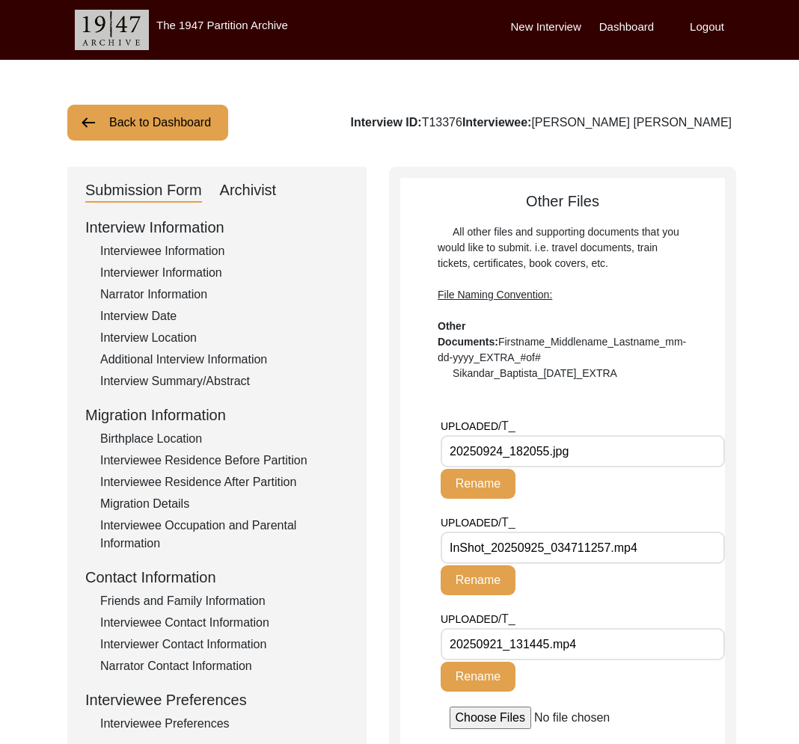
click at [533, 453] on input "20250924_182055.jpg" at bounding box center [583, 451] width 284 height 32
click at [625, 551] on input "InShot_20250925_034711257.mp4" at bounding box center [583, 548] width 284 height 32
drag, startPoint x: 625, startPoint y: 551, endPoint x: 709, endPoint y: 539, distance: 85.4
click at [637, 548] on input "InShot_20250925_034711257.mp4" at bounding box center [583, 548] width 284 height 32
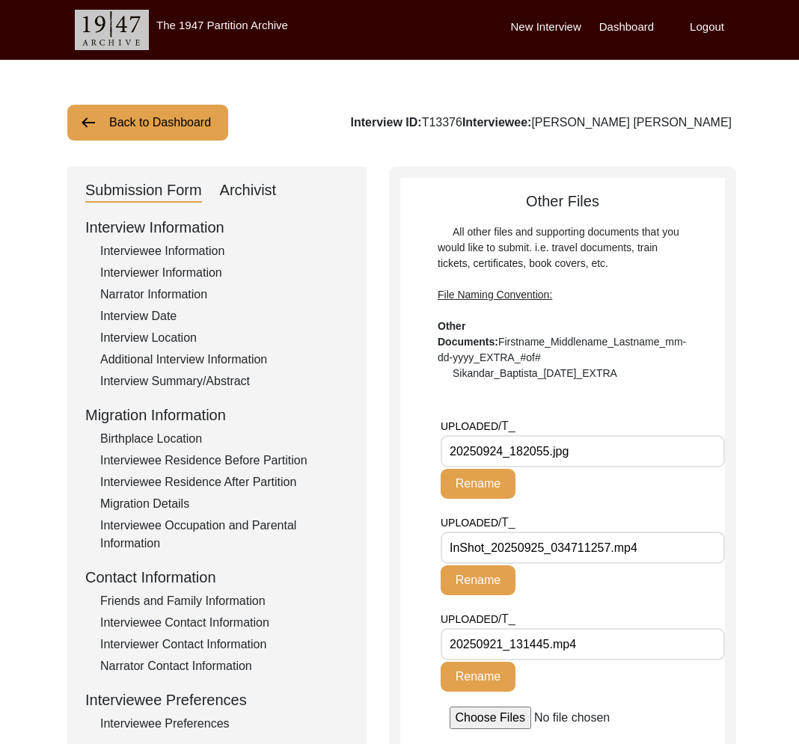
click at [524, 639] on input "20250921_131445.mp4" at bounding box center [583, 644] width 284 height 32
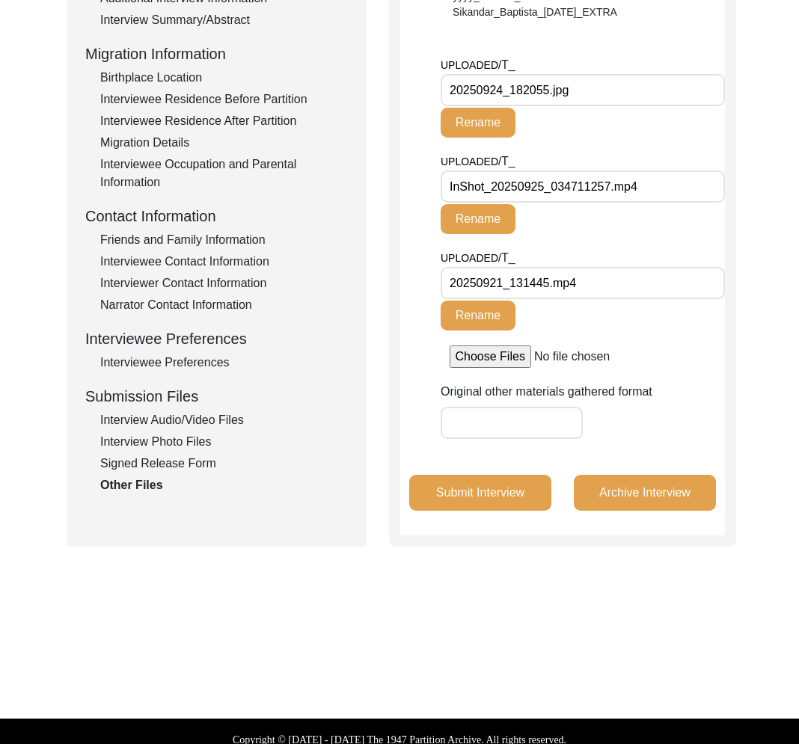
click at [161, 459] on div "Signed Release Form" at bounding box center [224, 464] width 248 height 18
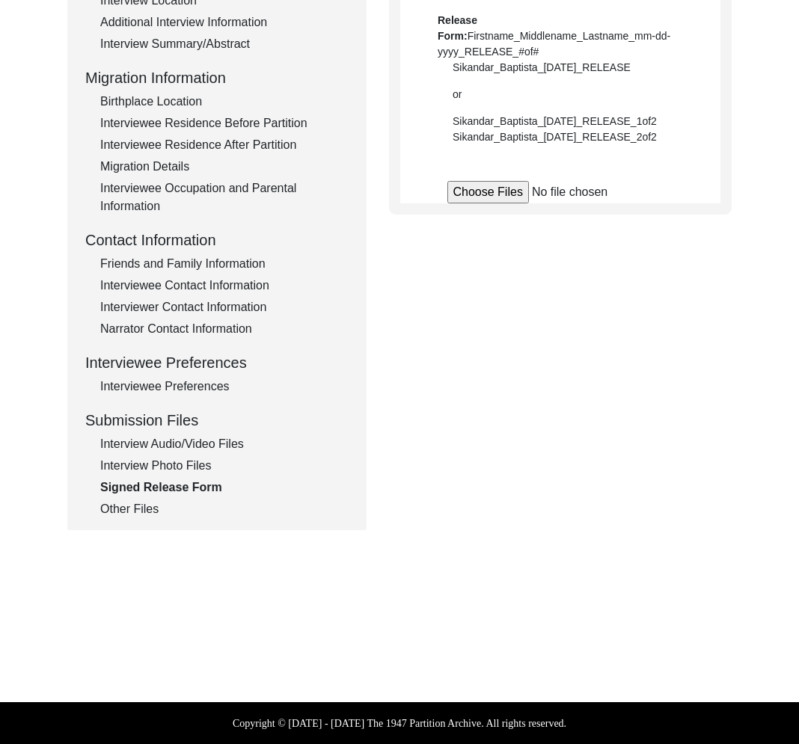
scroll to position [337, 0]
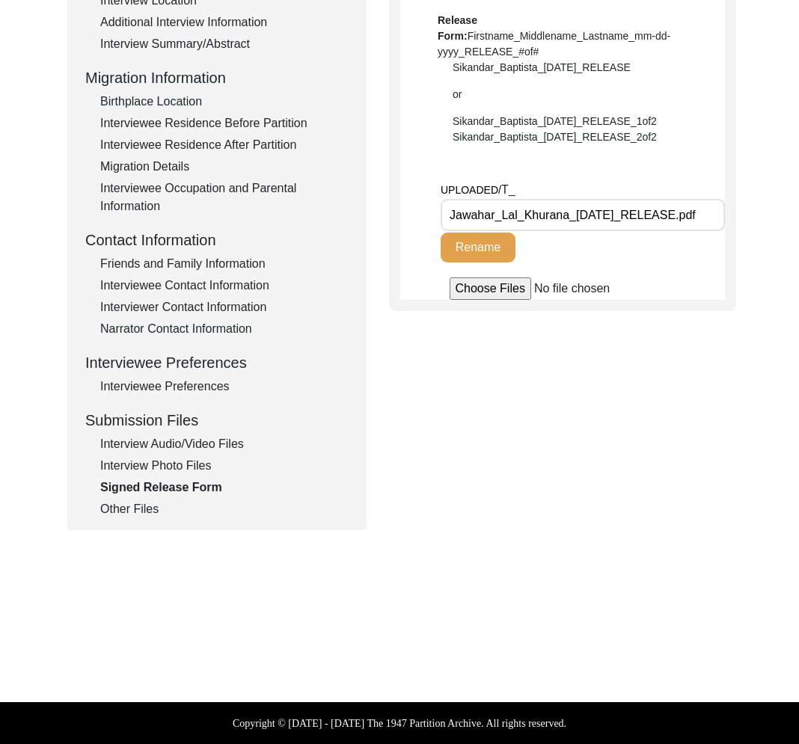
click at [176, 470] on div "Interview Photo Files" at bounding box center [224, 466] width 248 height 18
